Goal: Obtain resource: Download file/media

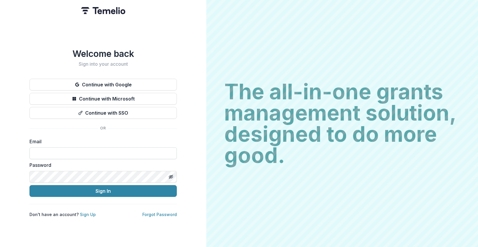
click at [74, 147] on input at bounding box center [102, 153] width 147 height 12
paste input "**********"
type input "**********"
click at [171, 176] on icon "Toggle password visibility" at bounding box center [170, 176] width 1 height 1
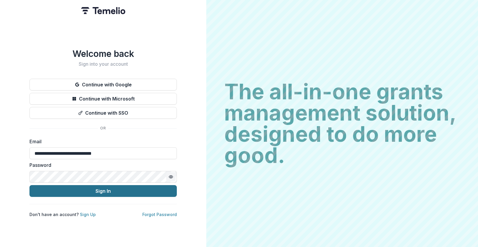
click at [137, 190] on button "Sign In" at bounding box center [102, 191] width 147 height 12
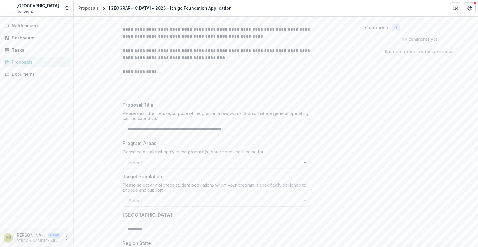
scroll to position [105, 0]
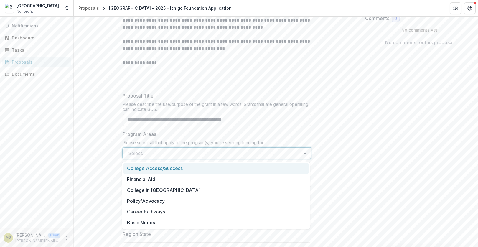
click at [270, 159] on div "Select..." at bounding box center [217, 153] width 189 height 12
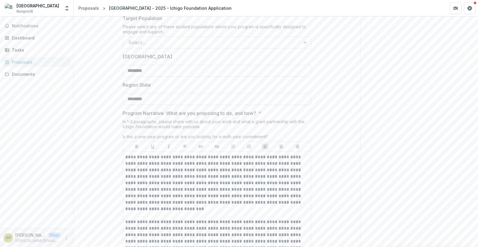
scroll to position [274, 0]
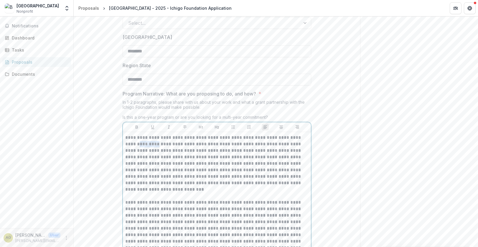
drag, startPoint x: 145, startPoint y: 145, endPoint x: 125, endPoint y: 145, distance: 20.1
click at [125, 145] on p "**********" at bounding box center [216, 163] width 183 height 58
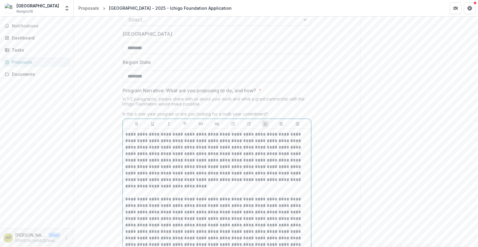
scroll to position [277, 0]
click at [146, 172] on p "**********" at bounding box center [216, 160] width 183 height 58
click at [167, 172] on p "**********" at bounding box center [216, 160] width 183 height 58
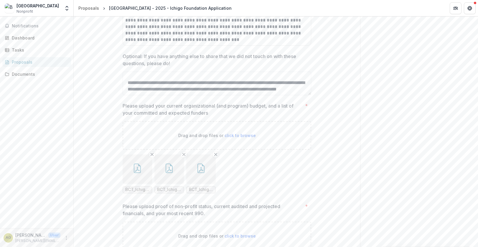
scroll to position [1274, 0]
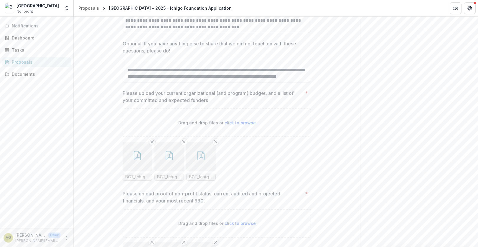
click at [138, 176] on span "BCT_Ichigo_Org Budget.pdf" at bounding box center [137, 177] width 24 height 5
click at [134, 156] on icon "button" at bounding box center [137, 155] width 9 height 9
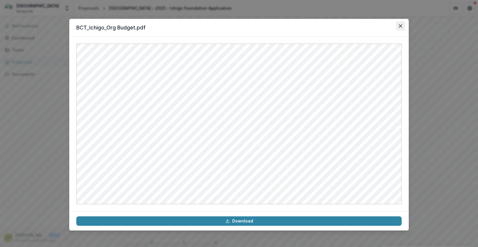
click at [401, 26] on icon "Close" at bounding box center [401, 26] width 4 height 4
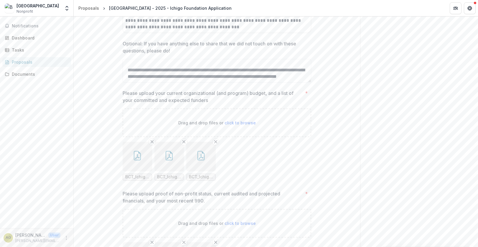
click at [168, 167] on button "button" at bounding box center [169, 156] width 29 height 29
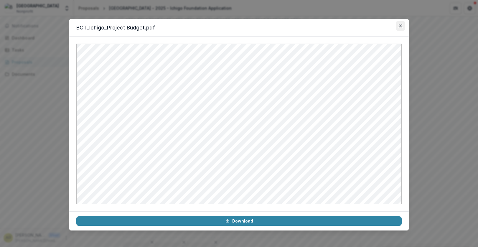
click at [400, 26] on icon "Close" at bounding box center [401, 26] width 4 height 4
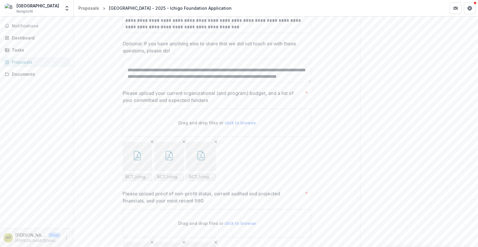
click at [198, 152] on icon "button" at bounding box center [200, 155] width 9 height 9
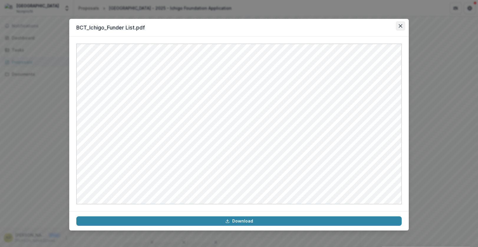
click at [399, 26] on icon "Close" at bounding box center [401, 26] width 4 height 4
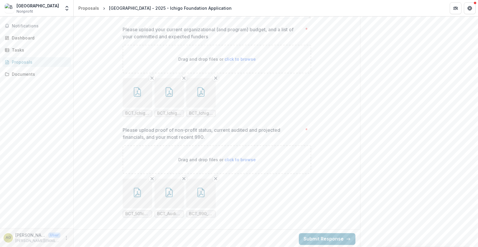
scroll to position [1340, 0]
click at [135, 197] on button "button" at bounding box center [137, 191] width 29 height 29
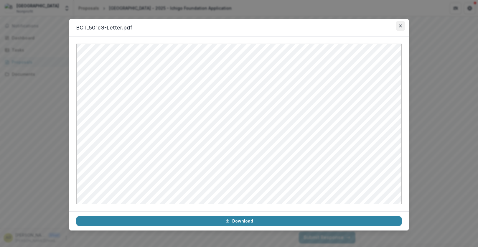
click at [400, 28] on button "Close" at bounding box center [400, 25] width 9 height 9
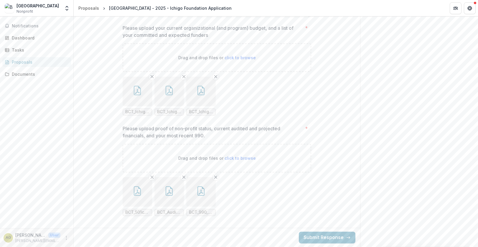
click at [170, 193] on icon "button" at bounding box center [169, 190] width 9 height 9
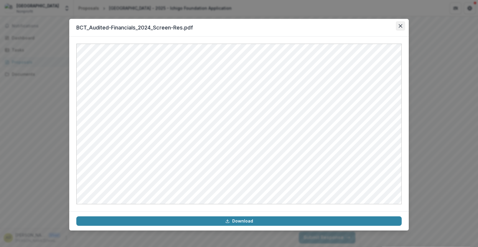
click at [399, 25] on button "Close" at bounding box center [400, 25] width 9 height 9
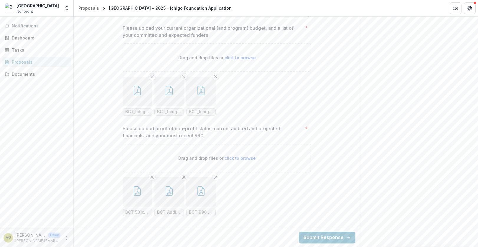
click at [206, 195] on button "button" at bounding box center [200, 191] width 29 height 29
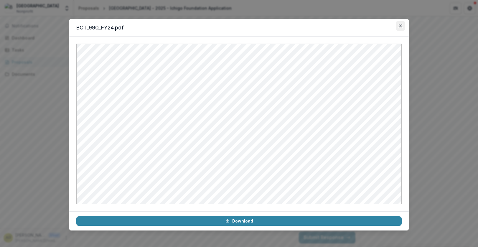
click at [401, 23] on button "Close" at bounding box center [400, 25] width 9 height 9
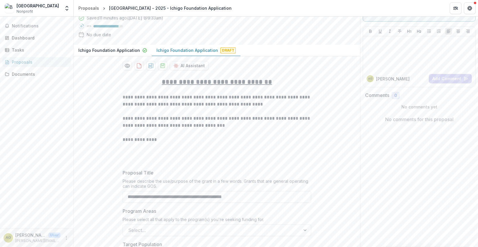
scroll to position [0, 0]
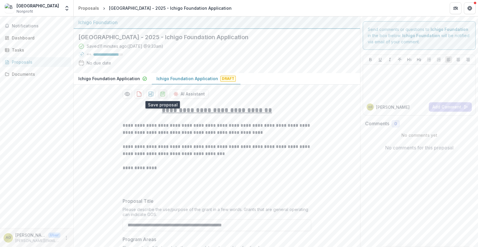
click at [164, 95] on icon "download-proposal" at bounding box center [163, 94] width 4 height 4
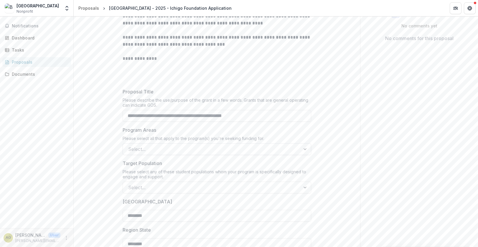
scroll to position [126, 0]
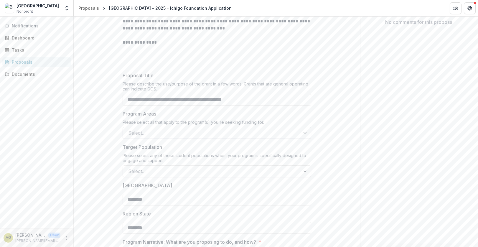
click at [199, 133] on div at bounding box center [211, 133] width 167 height 8
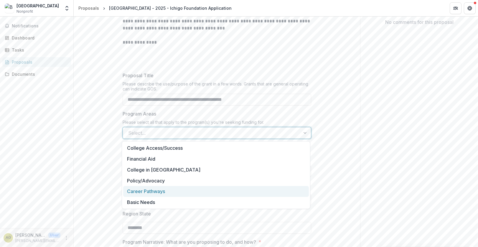
click at [181, 192] on div "Career Pathways" at bounding box center [216, 191] width 186 height 11
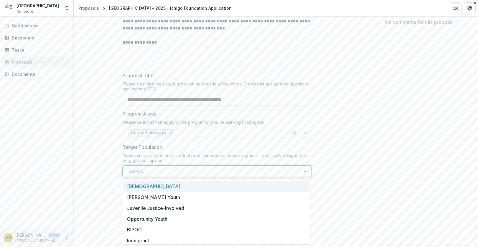
click at [173, 168] on div at bounding box center [211, 171] width 167 height 8
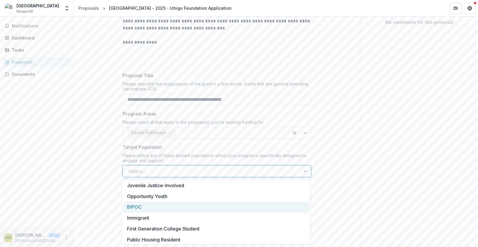
scroll to position [0, 0]
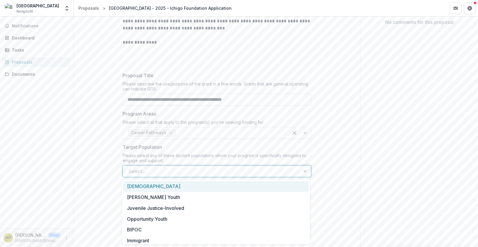
click at [172, 173] on div at bounding box center [211, 171] width 167 height 8
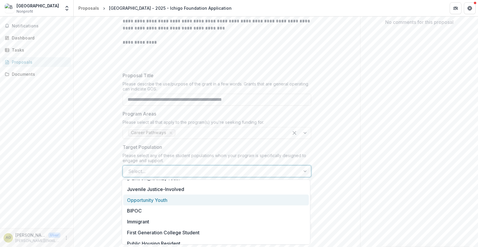
scroll to position [24, 0]
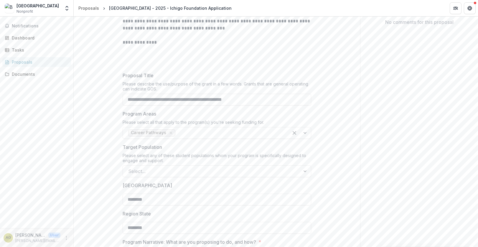
scroll to position [0, 0]
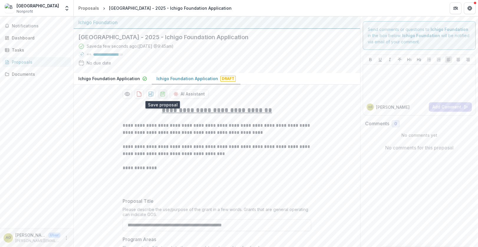
click at [160, 95] on icon "download-proposal" at bounding box center [163, 94] width 6 height 6
